Goal: Task Accomplishment & Management: Use online tool/utility

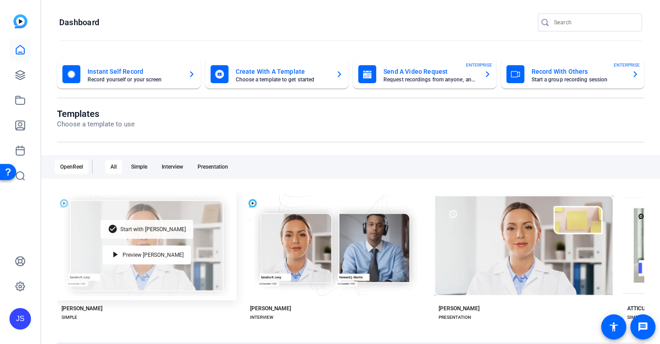
click at [147, 228] on span "Start with [PERSON_NAME]" at bounding box center [153, 228] width 66 height 5
click at [152, 229] on span "Start with [PERSON_NAME]" at bounding box center [153, 228] width 66 height 5
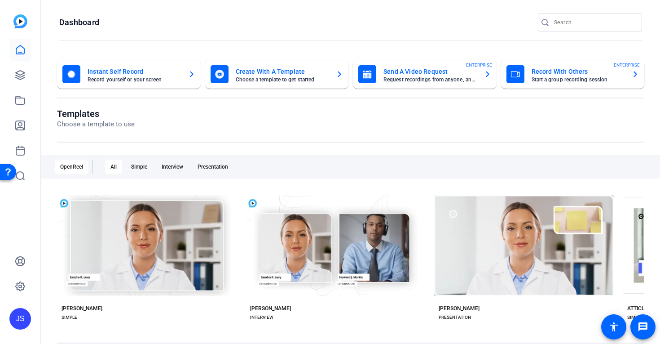
click at [415, 71] on mat-card-title "Send A Video Request" at bounding box center [430, 71] width 93 height 11
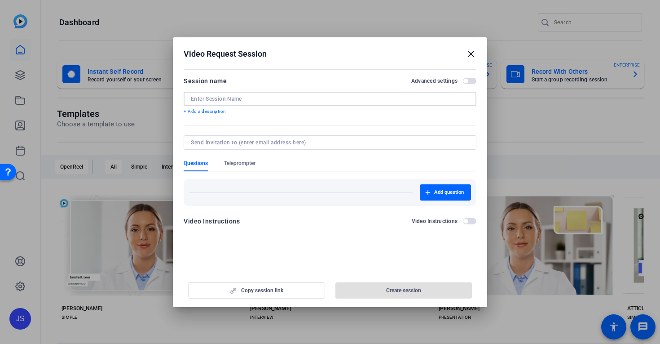
click at [216, 97] on input at bounding box center [330, 98] width 278 height 7
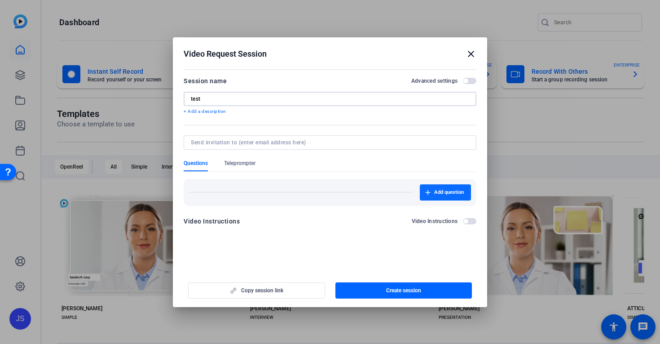
type input "test"
click at [441, 190] on span "Add question" at bounding box center [449, 192] width 30 height 7
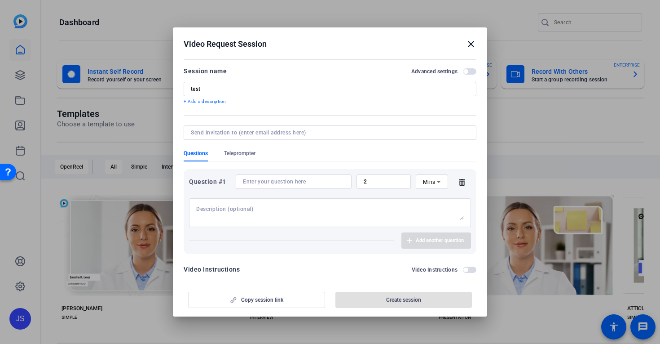
click at [463, 184] on icon at bounding box center [462, 181] width 18 height 7
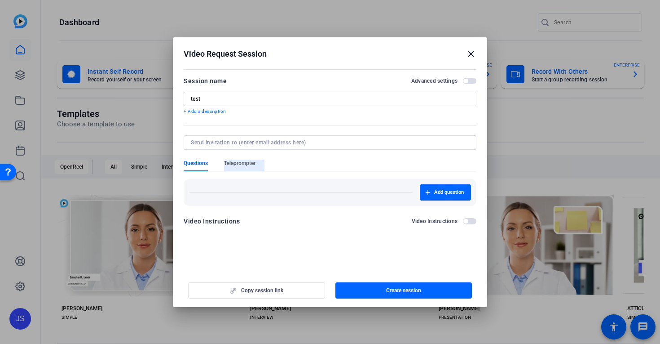
click at [241, 163] on span "Teleprompter" at bounding box center [239, 162] width 31 height 7
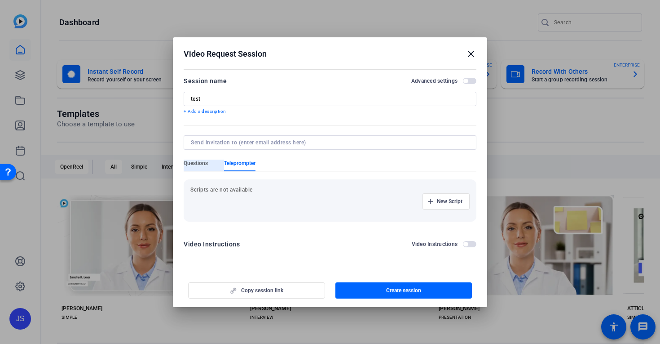
click at [194, 165] on span "Questions" at bounding box center [196, 162] width 24 height 7
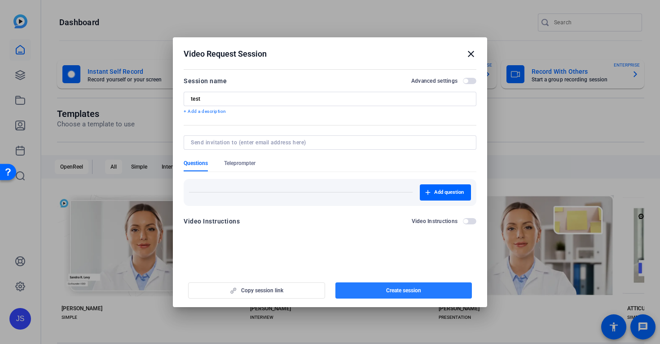
click at [398, 291] on span "Create session" at bounding box center [403, 290] width 35 height 7
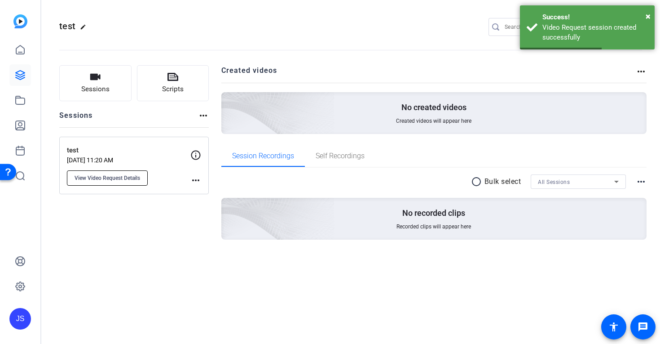
click at [117, 177] on span "View Video Request Details" at bounding box center [108, 177] width 66 height 7
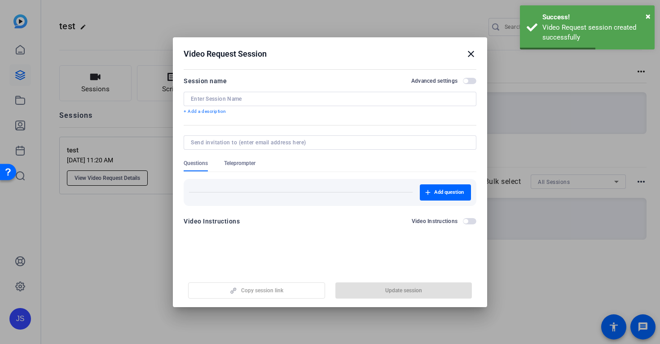
type input "test"
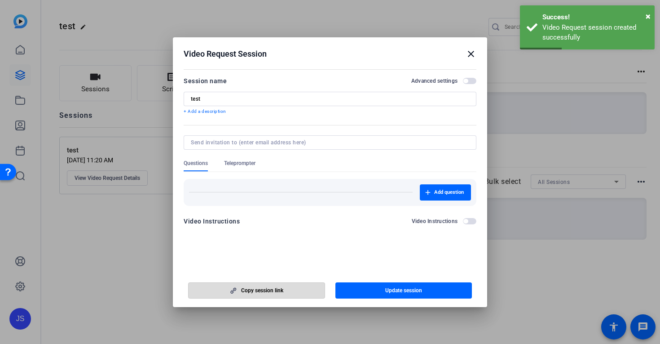
click at [262, 291] on span "Copy session link" at bounding box center [262, 290] width 42 height 7
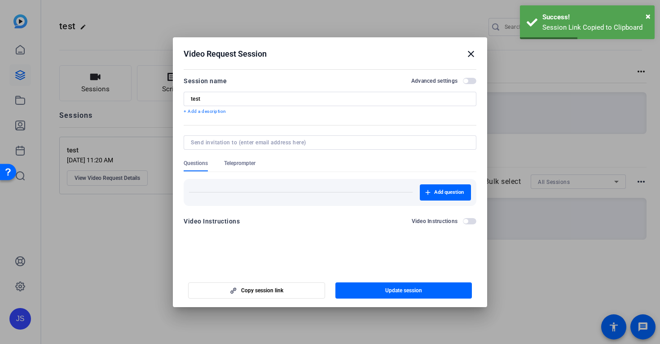
click at [470, 52] on mat-icon "close" at bounding box center [471, 54] width 11 height 11
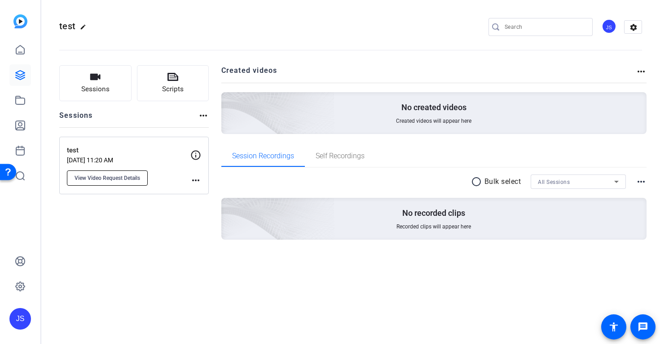
click at [110, 172] on button "View Video Request Details" at bounding box center [107, 177] width 81 height 15
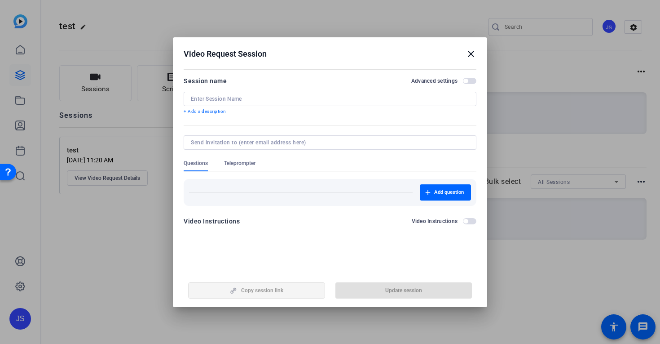
type input "test"
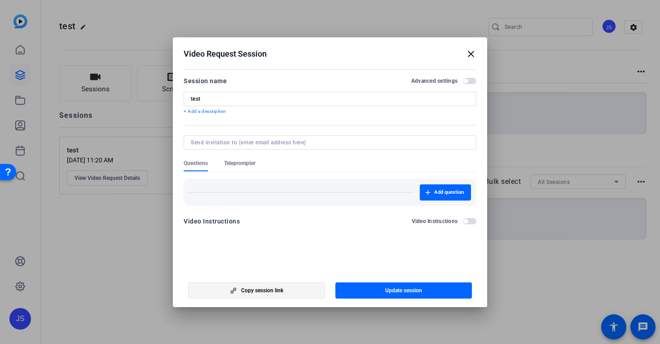
click at [255, 288] on span "Copy session link" at bounding box center [262, 290] width 42 height 7
click at [157, 26] on div at bounding box center [330, 172] width 660 height 344
click at [472, 53] on mat-icon "close" at bounding box center [471, 54] width 11 height 11
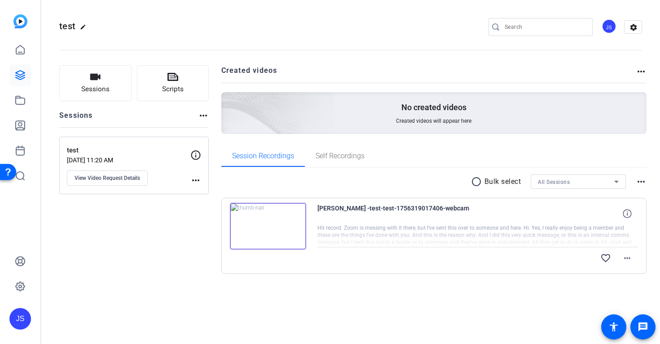
click at [609, 26] on div "JS" at bounding box center [609, 26] width 15 height 15
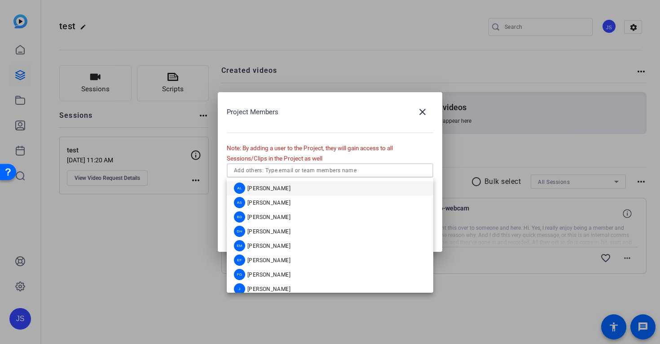
click at [0, 0] on input "text" at bounding box center [0, 0] width 0 height 0
click at [0, 0] on span "Alexis Leon" at bounding box center [0, 0] width 0 height 0
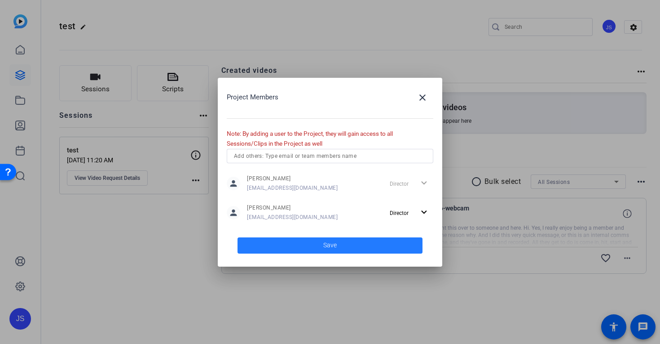
click at [334, 244] on span "Save" at bounding box center [329, 244] width 13 height 9
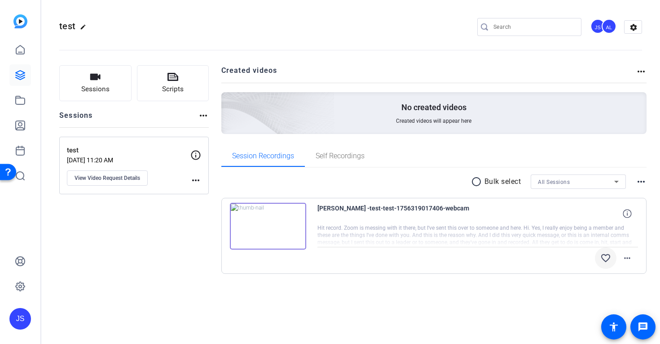
click at [606, 258] on mat-icon "favorite_border" at bounding box center [605, 257] width 11 height 11
click at [19, 51] on icon at bounding box center [20, 49] width 11 height 11
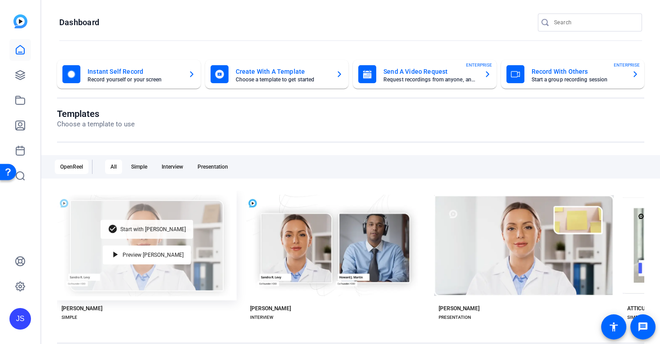
click at [152, 225] on div "check_circle Start with Matti" at bounding box center [147, 229] width 93 height 19
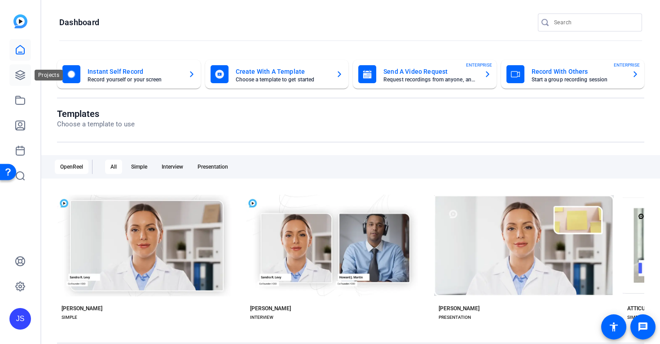
click at [18, 73] on icon at bounding box center [20, 75] width 11 height 11
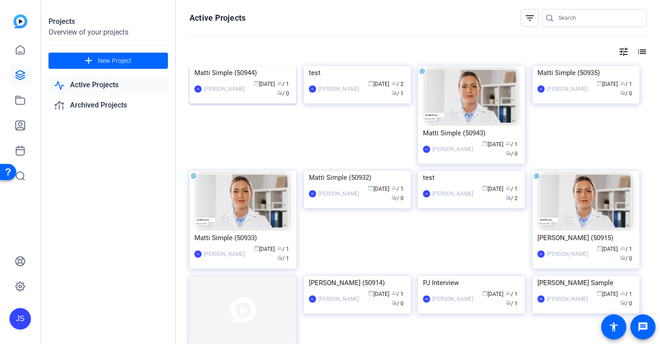
click at [221, 79] on div "Matti Simple (50944)" at bounding box center [242, 72] width 97 height 13
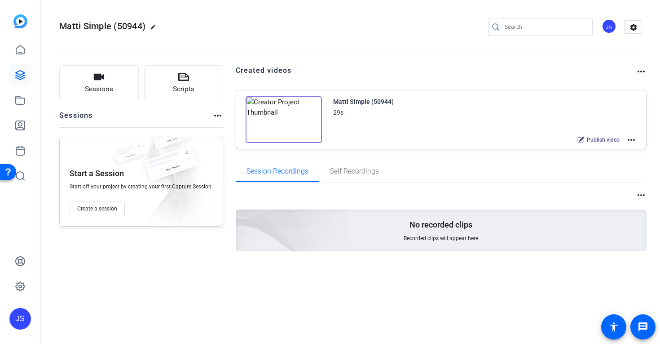
click at [633, 137] on mat-icon "more_horiz" at bounding box center [631, 139] width 11 height 11
click at [478, 171] on div at bounding box center [330, 172] width 660 height 344
click at [634, 139] on mat-icon "more_horiz" at bounding box center [631, 139] width 11 height 11
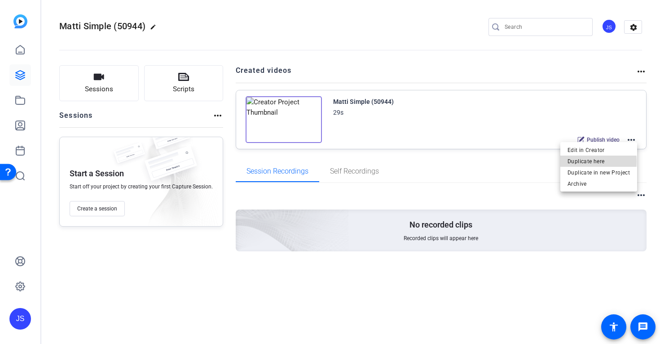
click at [591, 161] on span "Duplicate here" at bounding box center [599, 161] width 62 height 11
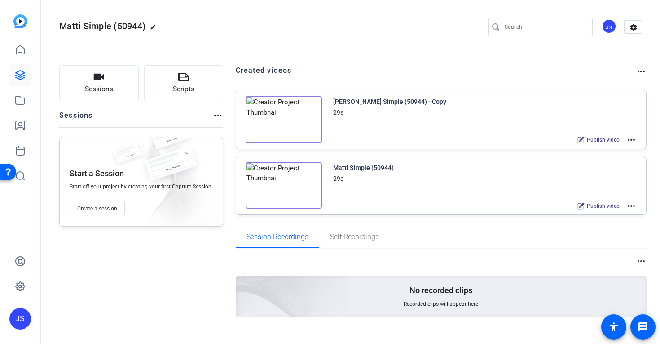
click at [632, 207] on mat-icon "more_horiz" at bounding box center [631, 205] width 11 height 11
click at [593, 225] on span "Duplicate here" at bounding box center [599, 226] width 62 height 11
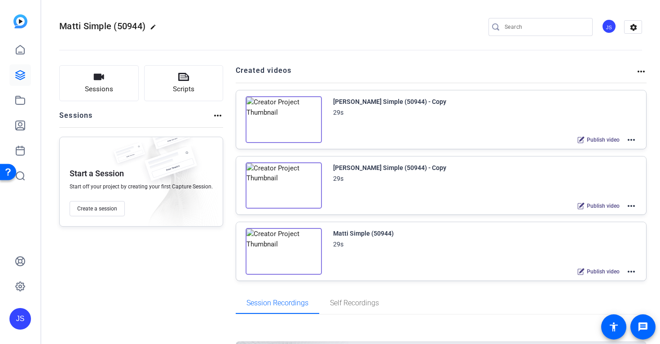
click at [631, 139] on mat-icon "more_horiz" at bounding box center [631, 139] width 11 height 11
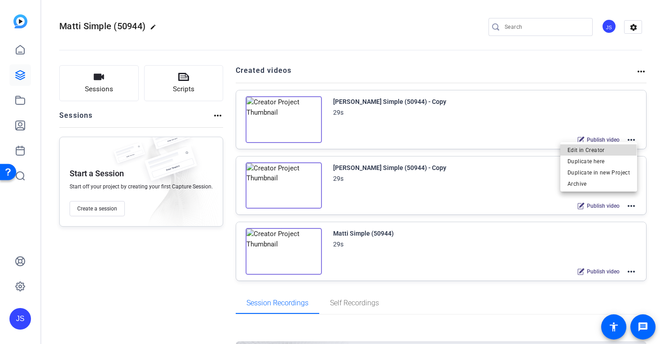
click at [577, 150] on span "Edit in Creator" at bounding box center [599, 150] width 62 height 11
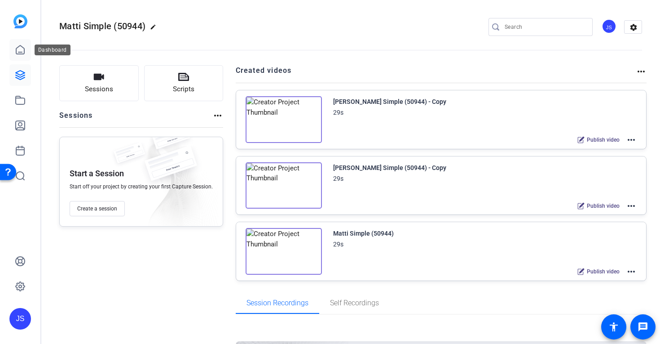
click at [21, 53] on icon at bounding box center [20, 49] width 11 height 11
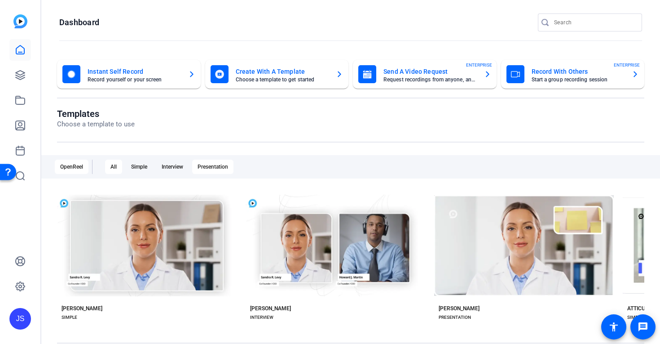
click at [215, 166] on div "Presentation" at bounding box center [212, 166] width 41 height 14
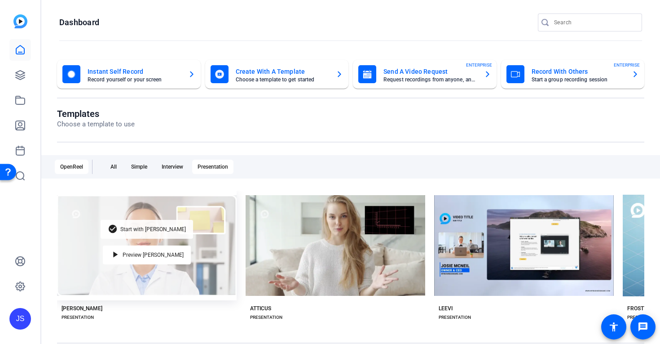
click at [157, 230] on span "Start with Matti" at bounding box center [153, 228] width 66 height 5
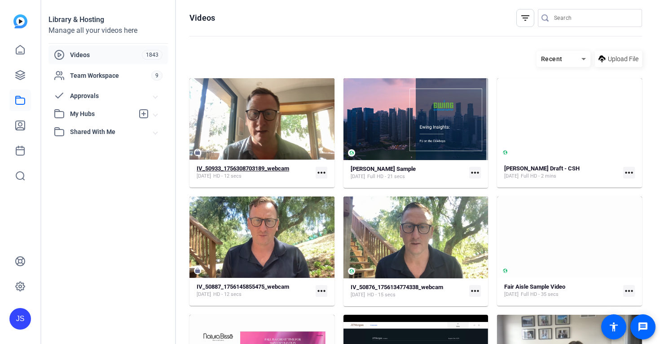
click at [258, 167] on strong "IV_50933_1756308703189_webcam" at bounding box center [243, 168] width 93 height 7
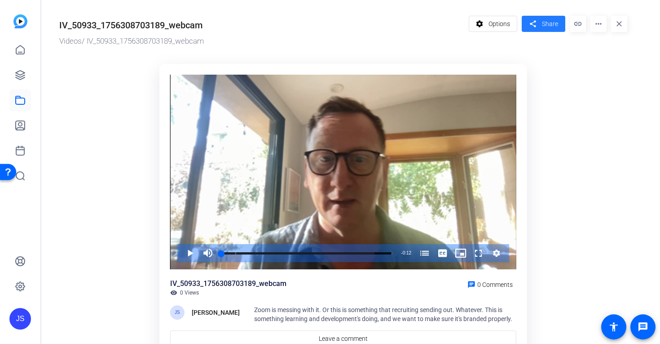
click at [547, 25] on span "Share" at bounding box center [550, 23] width 16 height 9
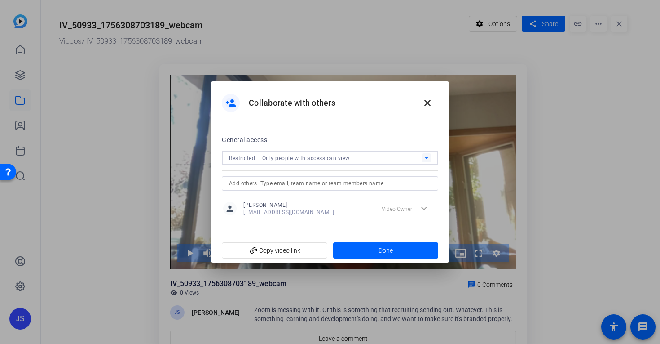
click at [399, 156] on div "Restricted – Only people with access can view" at bounding box center [325, 157] width 193 height 11
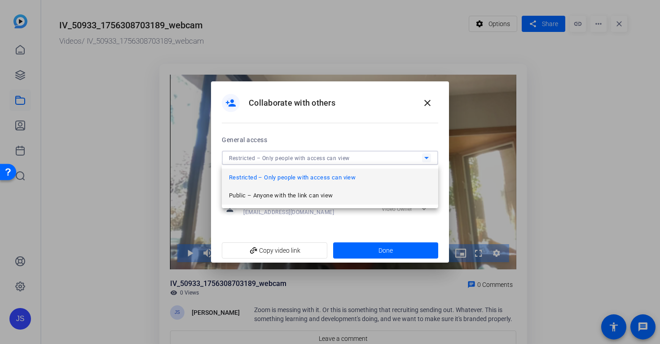
click at [288, 196] on span "Public – Anyone with the link can view" at bounding box center [281, 195] width 104 height 11
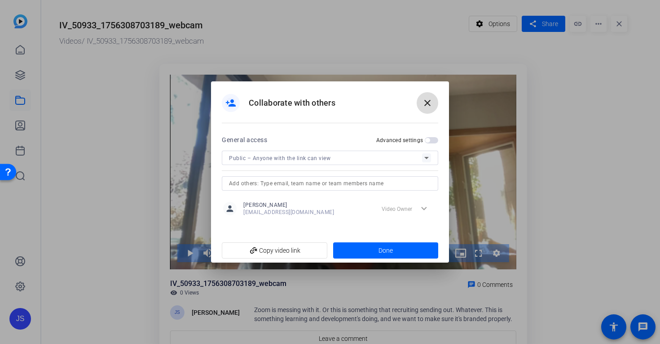
click at [428, 104] on mat-icon "close" at bounding box center [427, 102] width 11 height 11
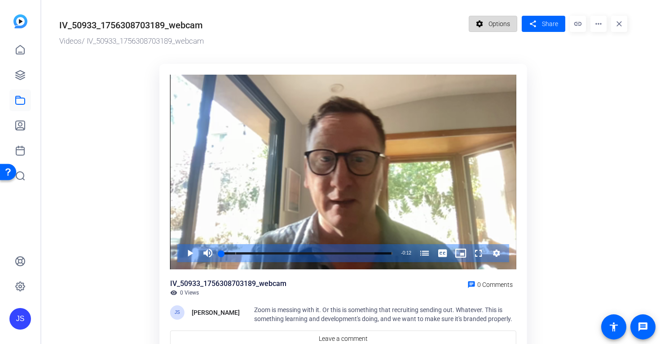
click at [494, 27] on span "Options" at bounding box center [500, 23] width 22 height 17
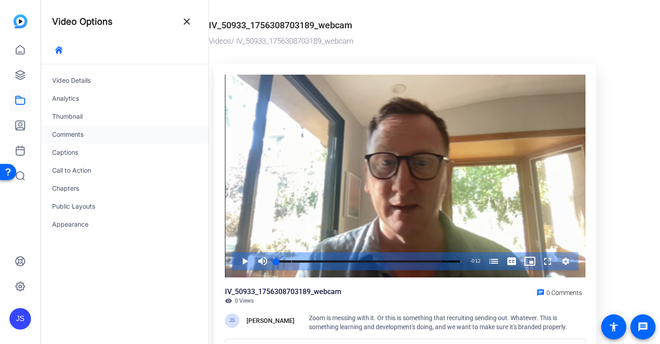
click at [68, 135] on div "Comments" at bounding box center [124, 134] width 167 height 18
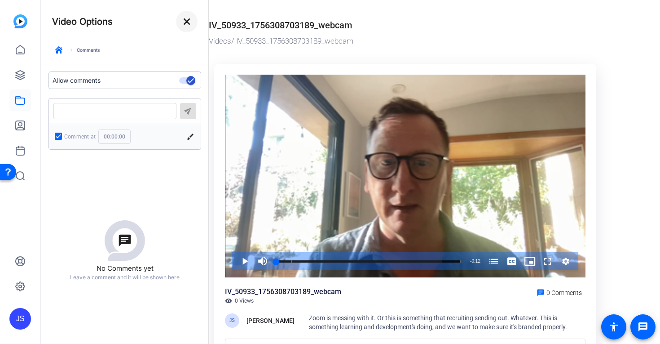
click at [186, 22] on mat-icon "close" at bounding box center [186, 21] width 11 height 11
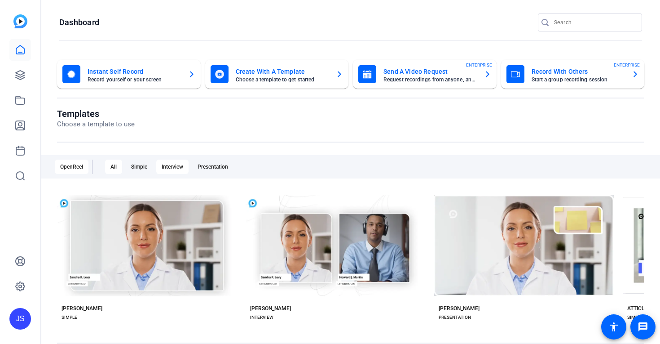
click at [170, 169] on div "Interview" at bounding box center [172, 166] width 32 height 14
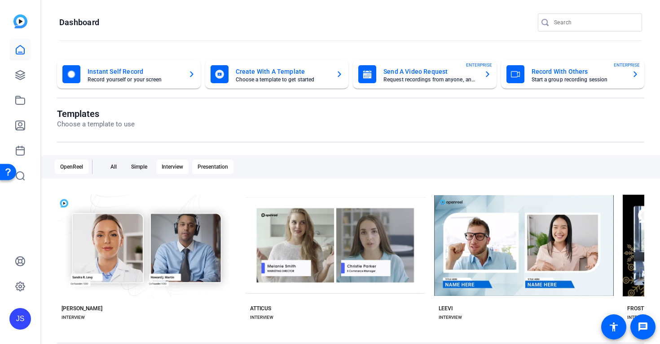
click at [214, 168] on div "Presentation" at bounding box center [212, 166] width 41 height 14
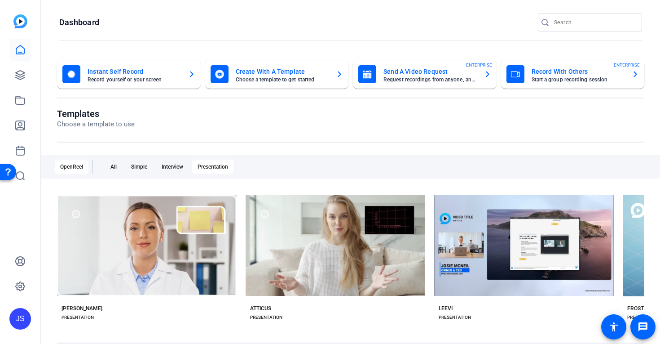
click at [545, 68] on mat-card-title "Record With Others" at bounding box center [578, 71] width 93 height 11
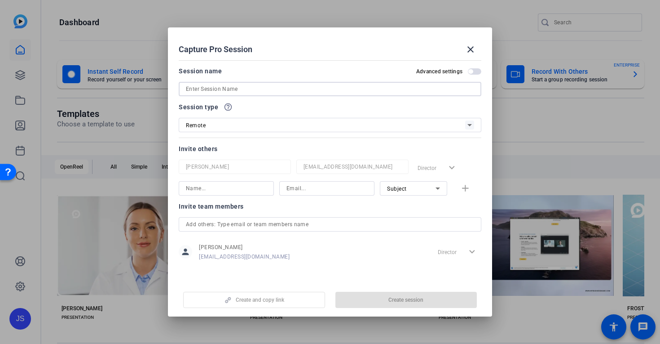
click at [199, 91] on input at bounding box center [330, 89] width 288 height 11
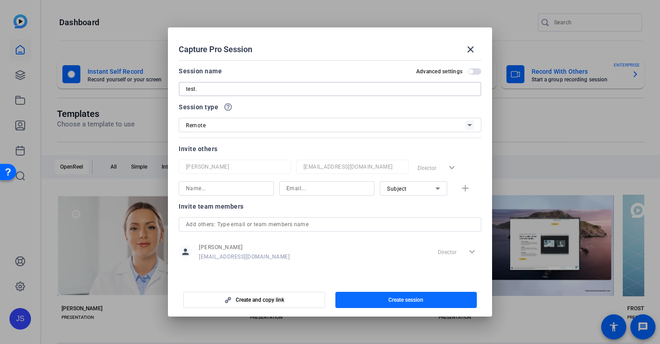
type input "test."
click at [390, 296] on span "Create session" at bounding box center [405, 299] width 35 height 7
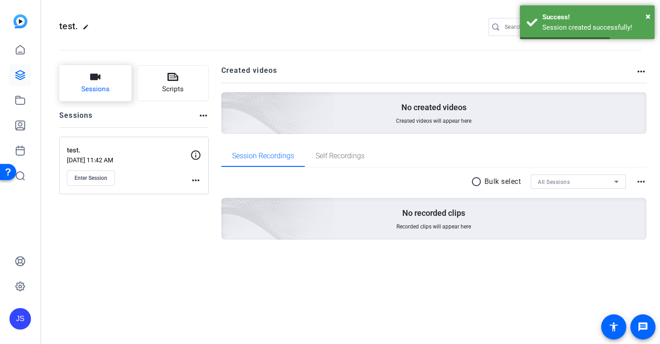
click at [97, 80] on icon "button" at bounding box center [95, 77] width 10 height 6
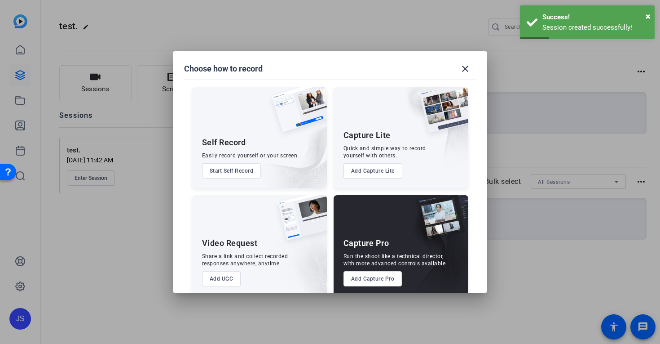
click at [374, 169] on button "Add Capture Lite" at bounding box center [373, 170] width 59 height 15
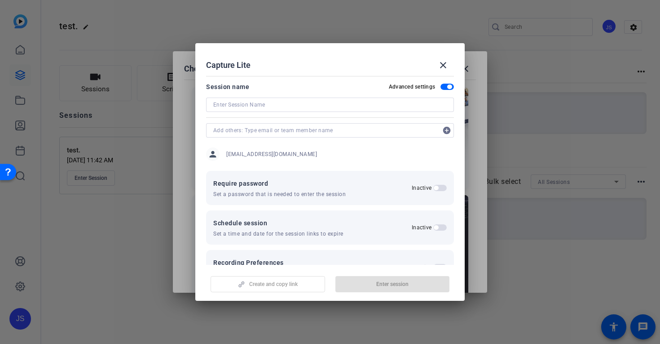
click at [225, 105] on input at bounding box center [330, 104] width 234 height 11
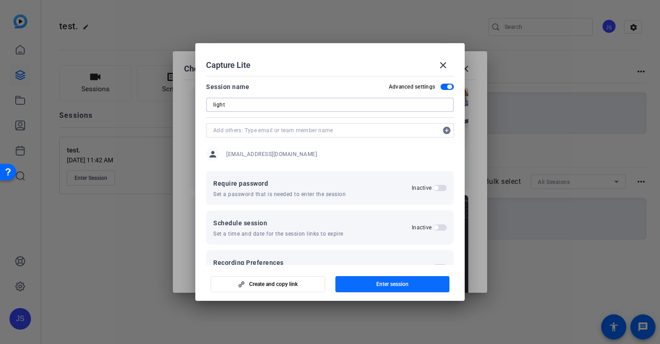
type input "light"
click at [393, 282] on span "Enter session" at bounding box center [392, 283] width 32 height 7
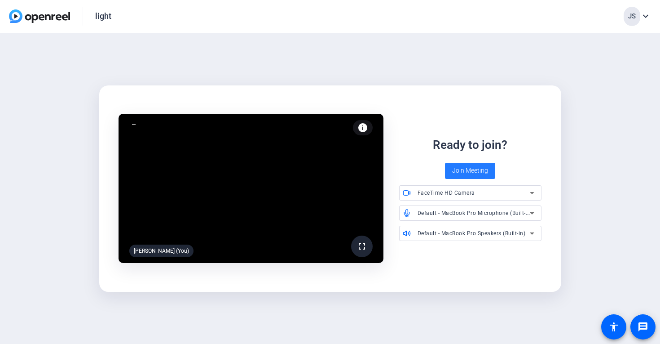
click at [477, 172] on span "Join Meeting" at bounding box center [470, 170] width 36 height 9
